Goal: Find specific page/section: Find specific page/section

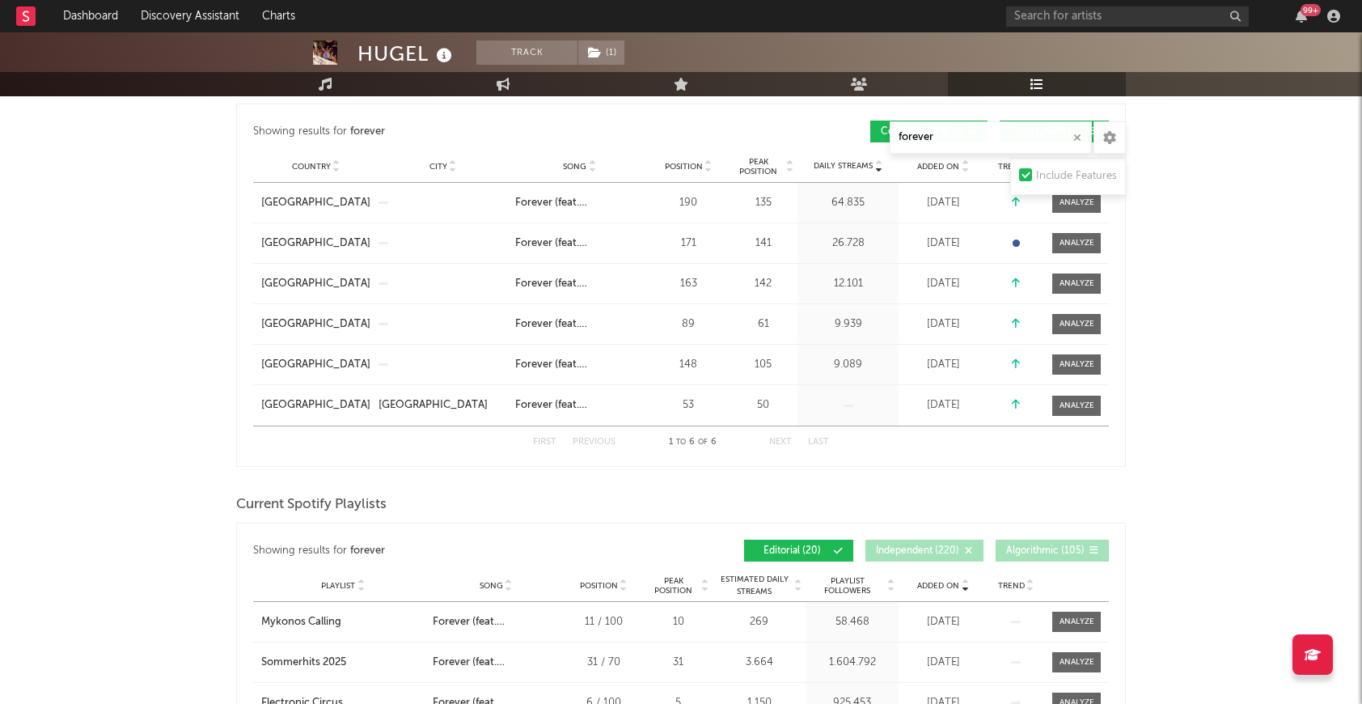
scroll to position [273, 0]
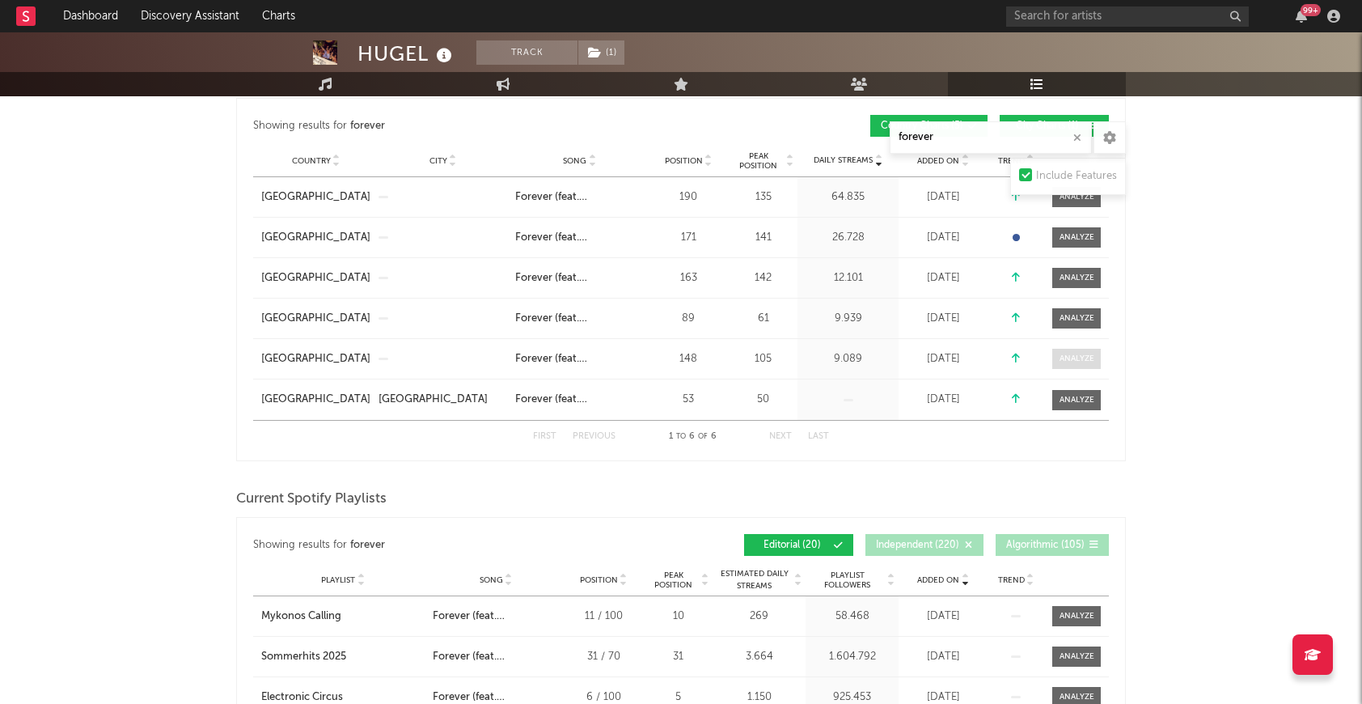
click at [1082, 359] on div at bounding box center [1077, 359] width 35 height 12
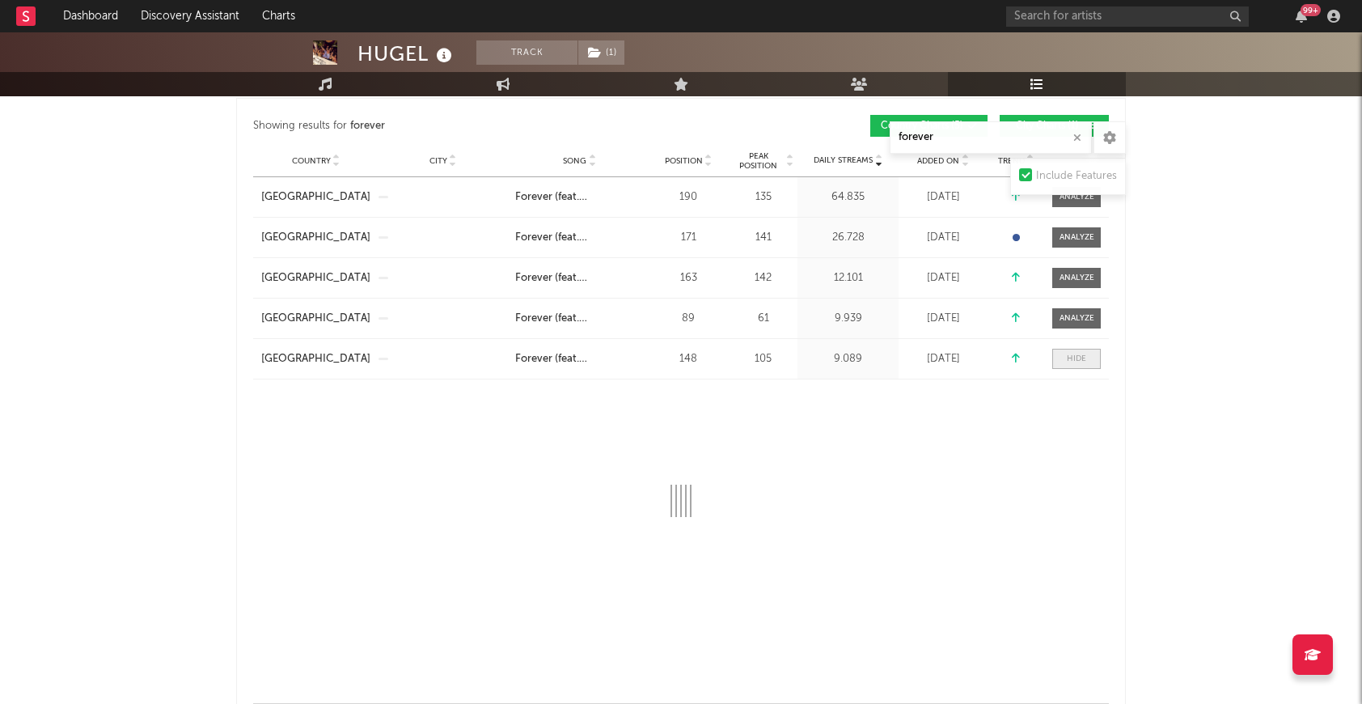
select select "1w"
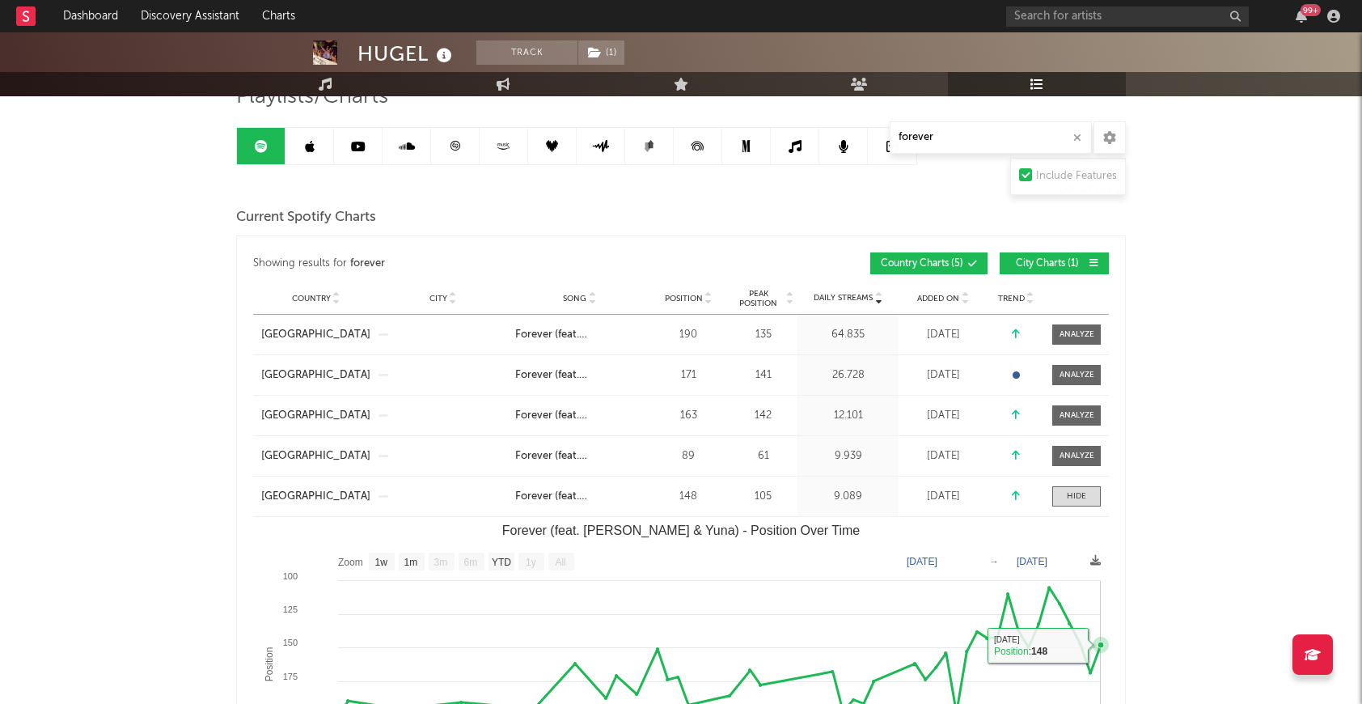
scroll to position [130, 0]
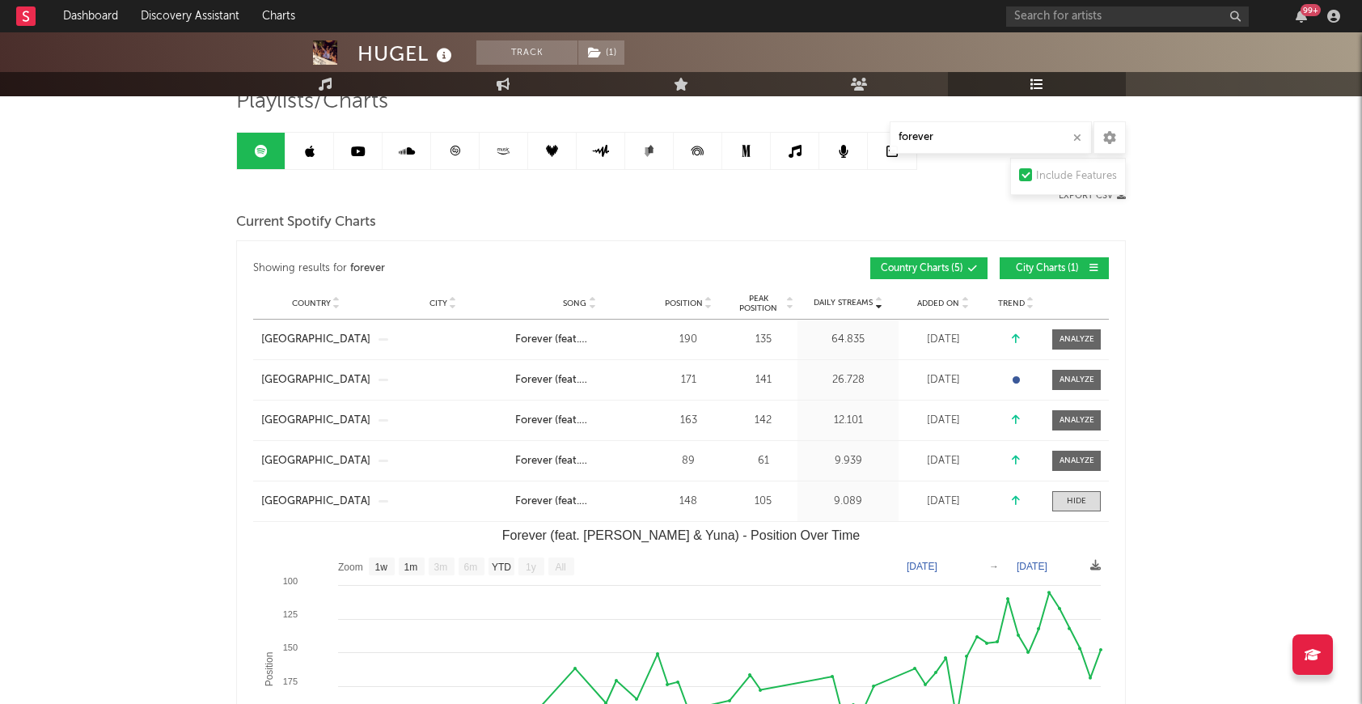
click at [438, 142] on link at bounding box center [455, 151] width 49 height 36
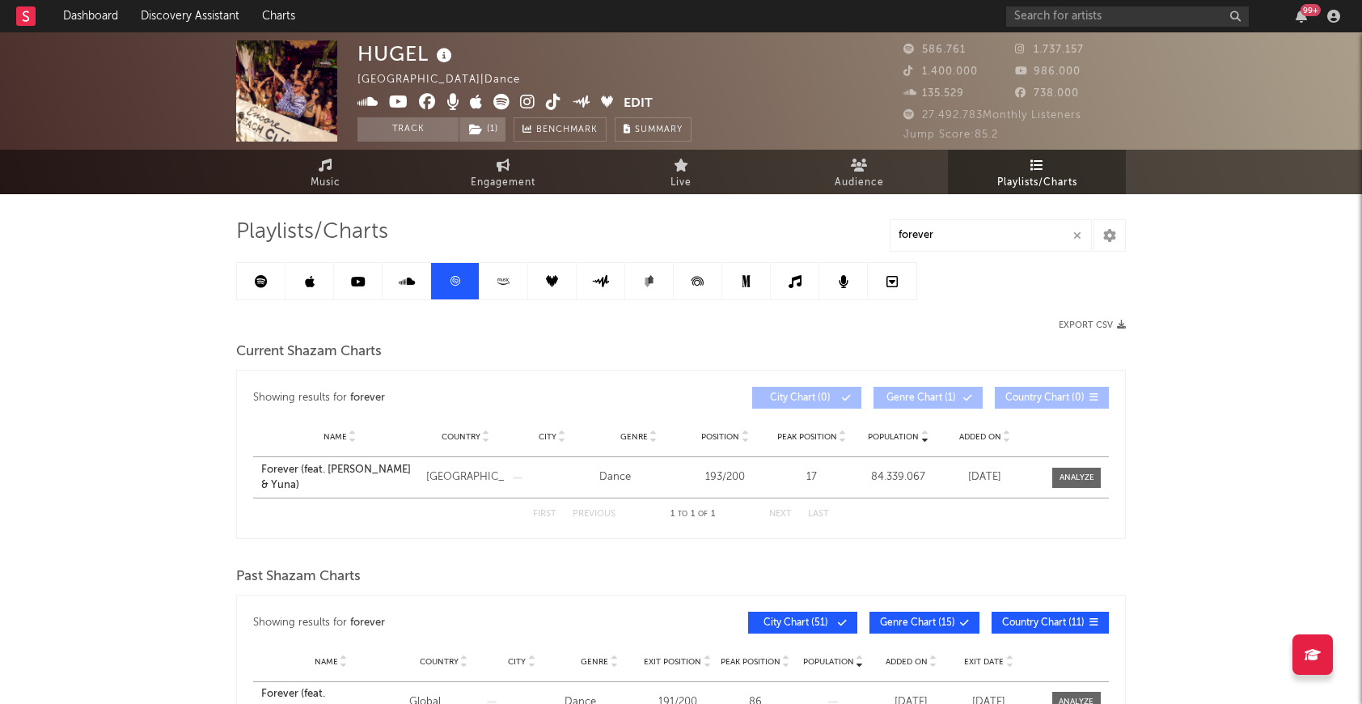
click at [510, 284] on icon at bounding box center [503, 281] width 19 height 12
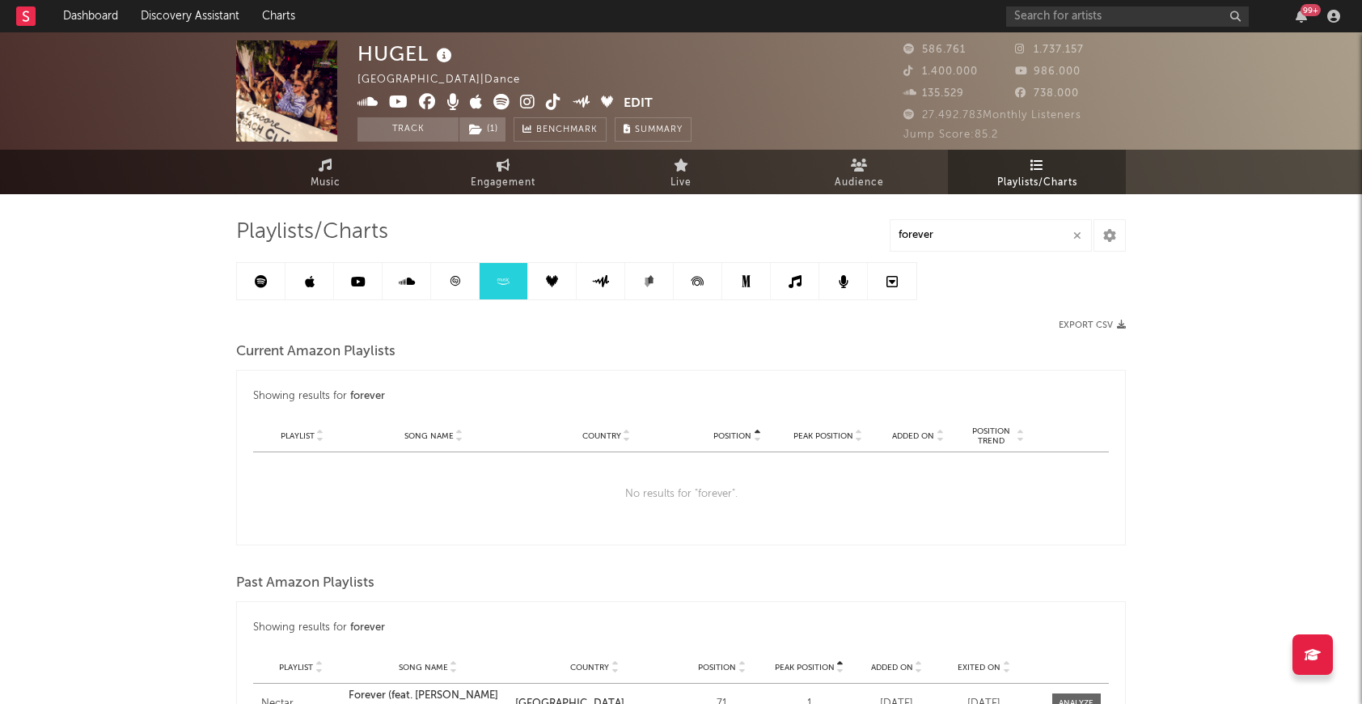
click at [562, 288] on link at bounding box center [552, 281] width 49 height 36
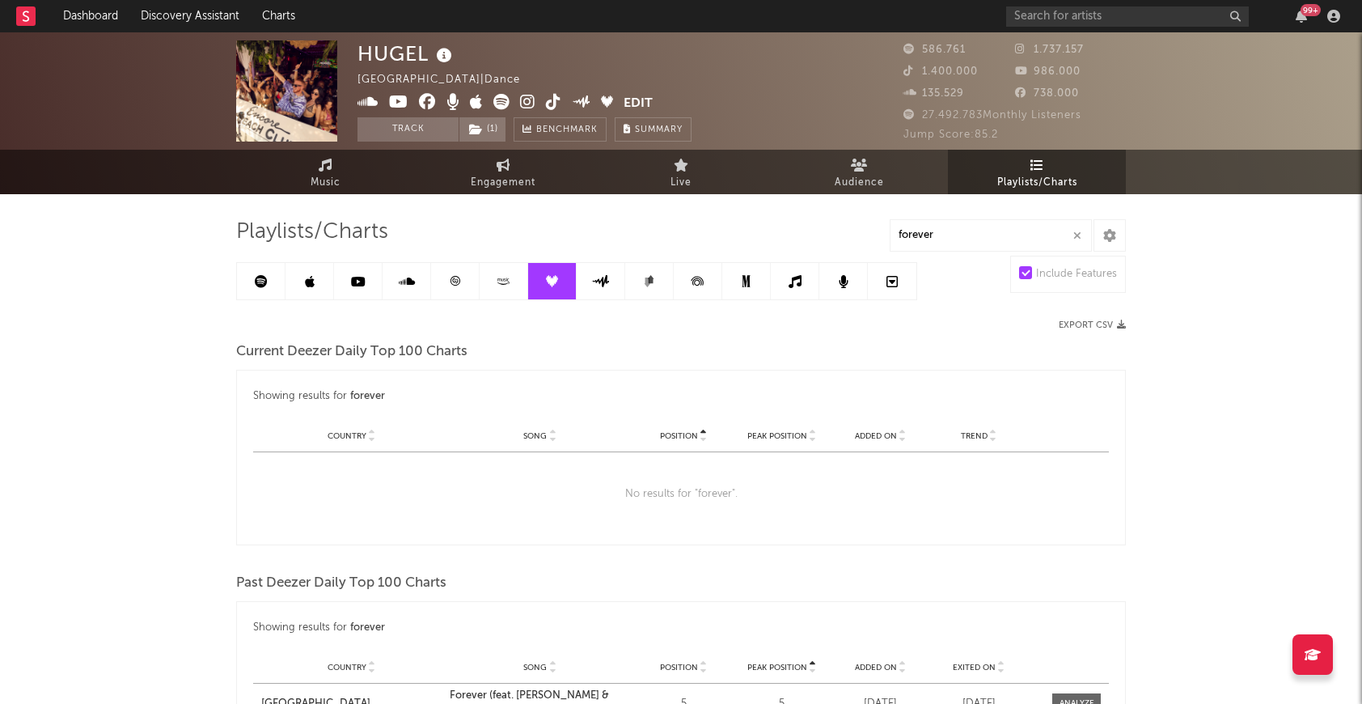
click at [307, 289] on link at bounding box center [310, 281] width 49 height 36
